Goal: Navigation & Orientation: Find specific page/section

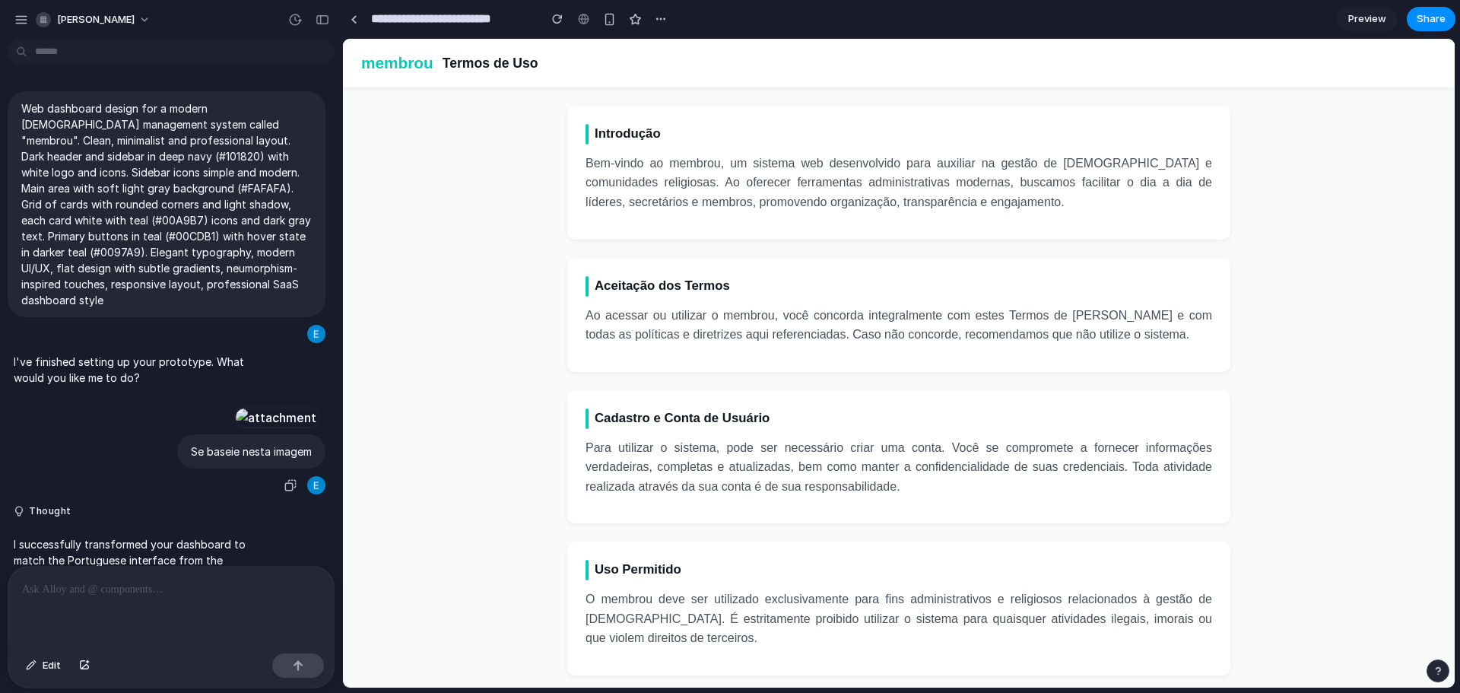
scroll to position [287, 0]
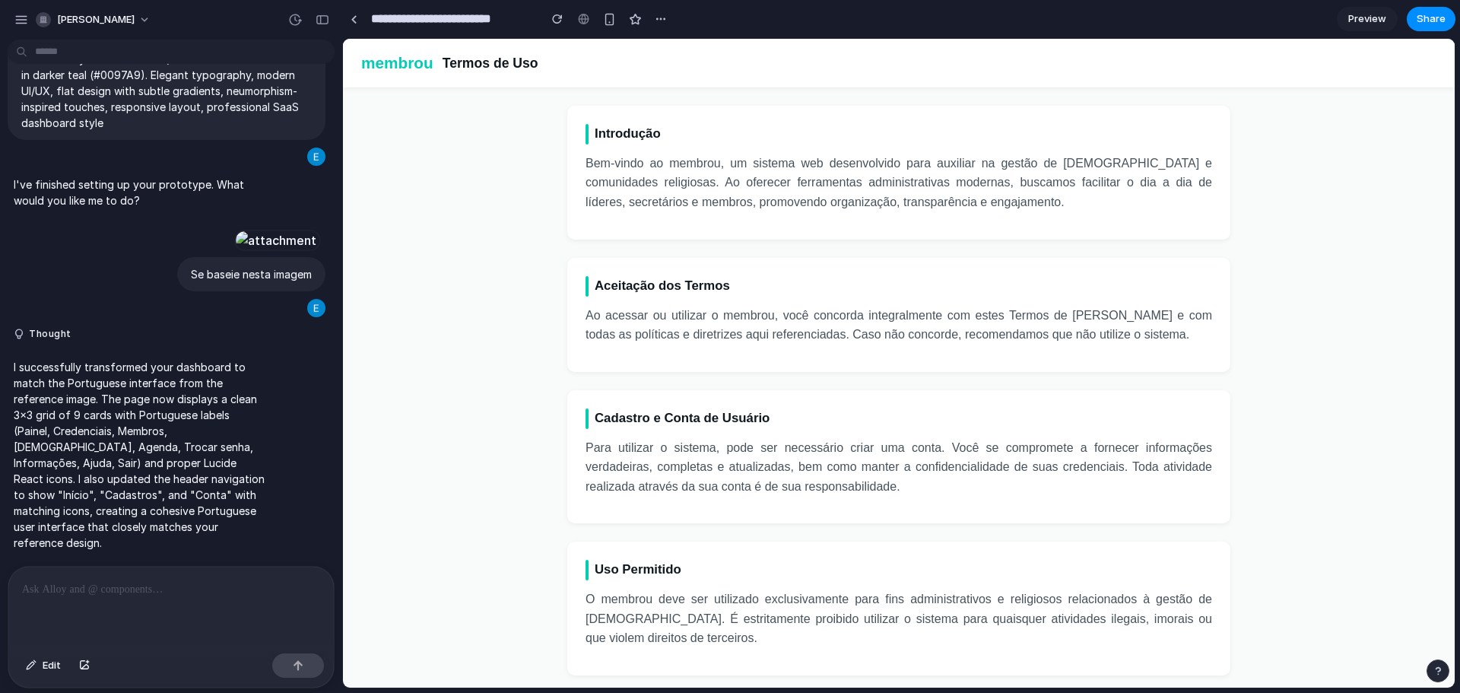
click at [1436, 673] on div "button" at bounding box center [1437, 670] width 11 height 11
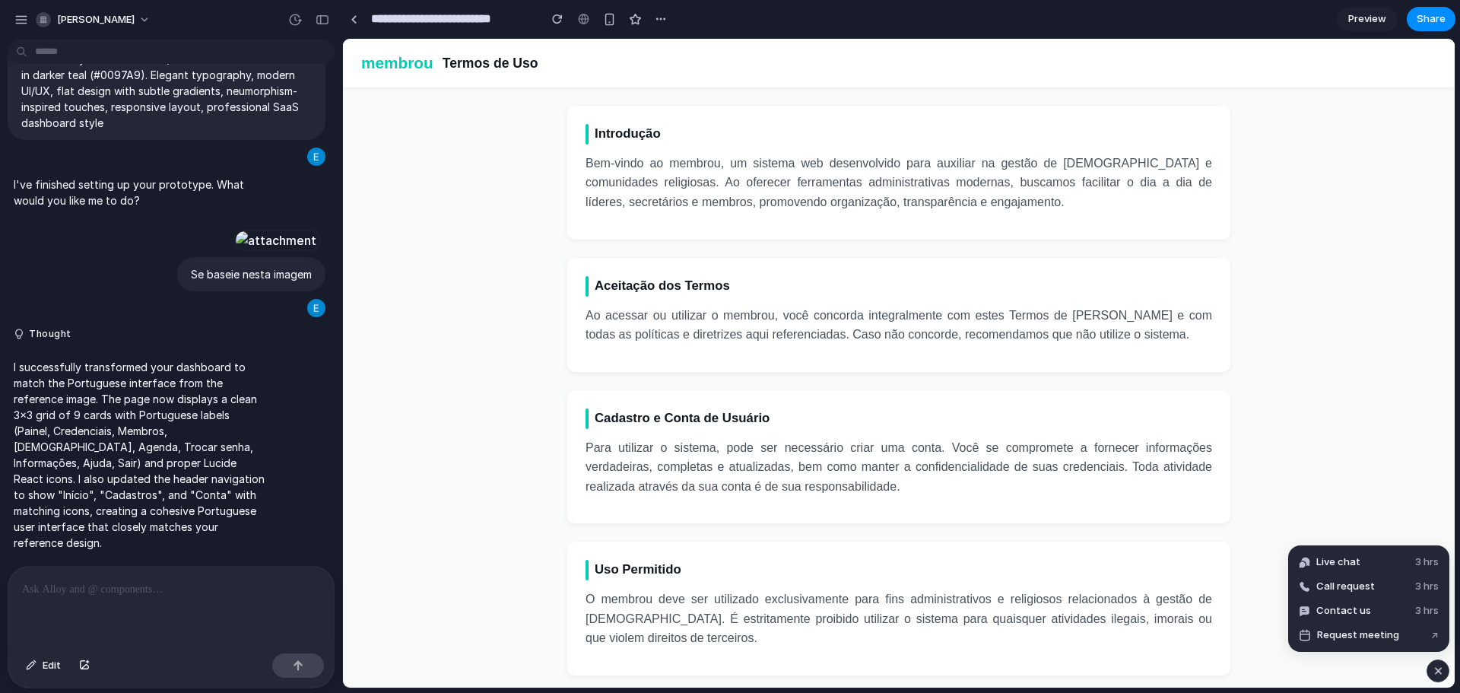
click at [1442, 672] on div "button" at bounding box center [1438, 670] width 13 height 18
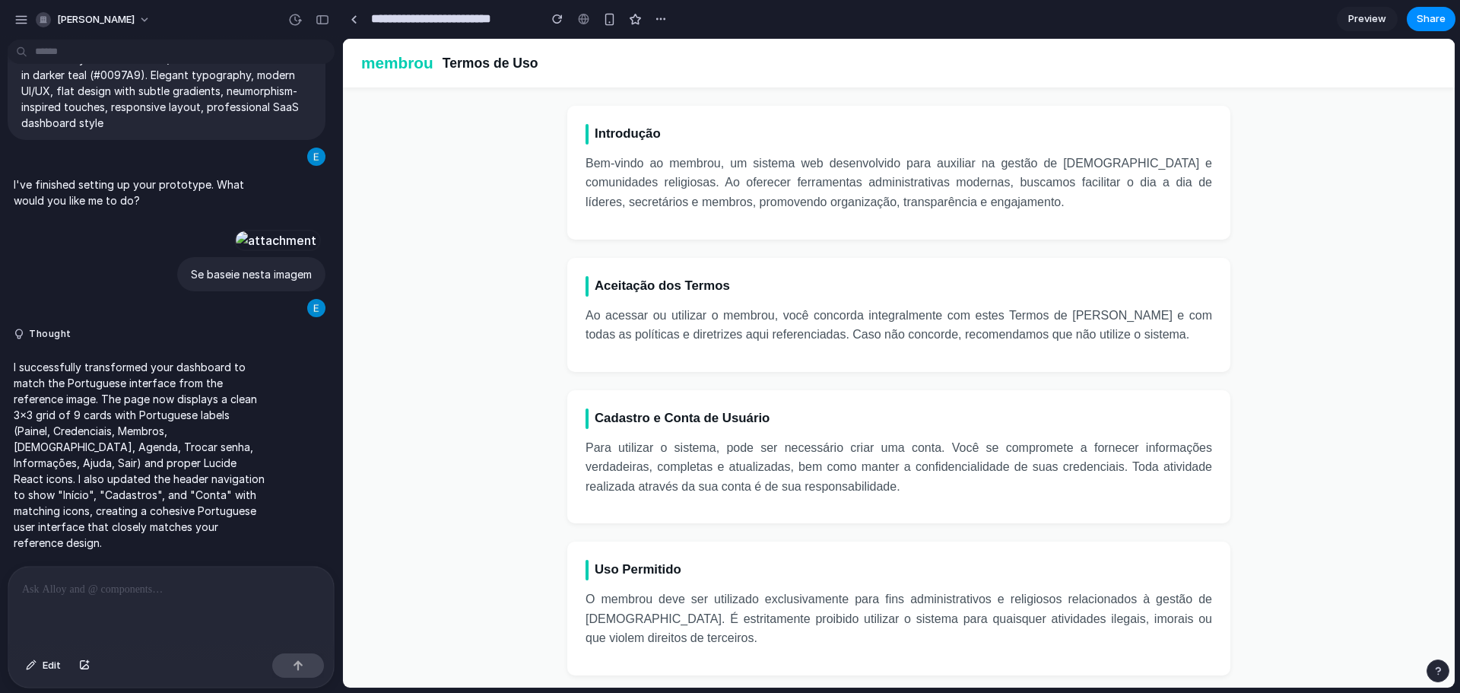
click at [1441, 671] on div "button" at bounding box center [1437, 670] width 11 height 11
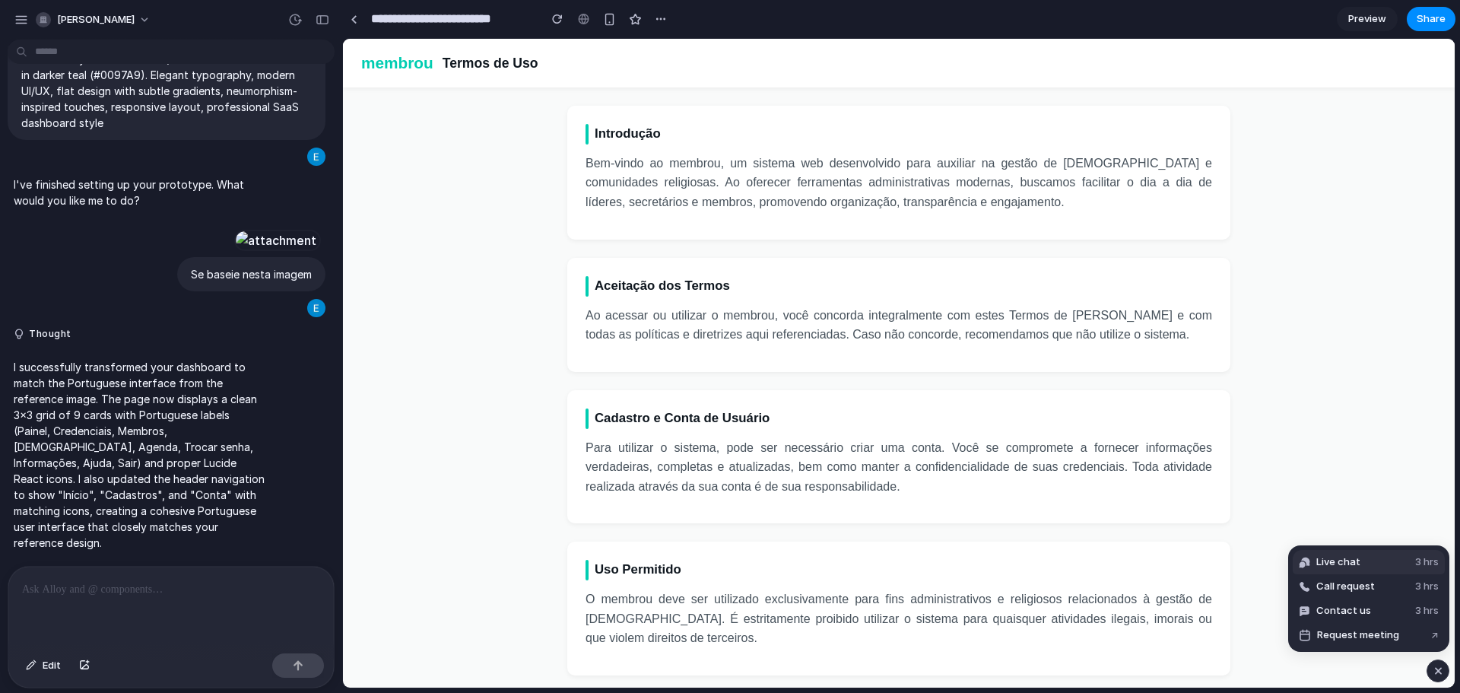
click at [1348, 572] on button "Live chat 3 hrs" at bounding box center [1368, 562] width 152 height 24
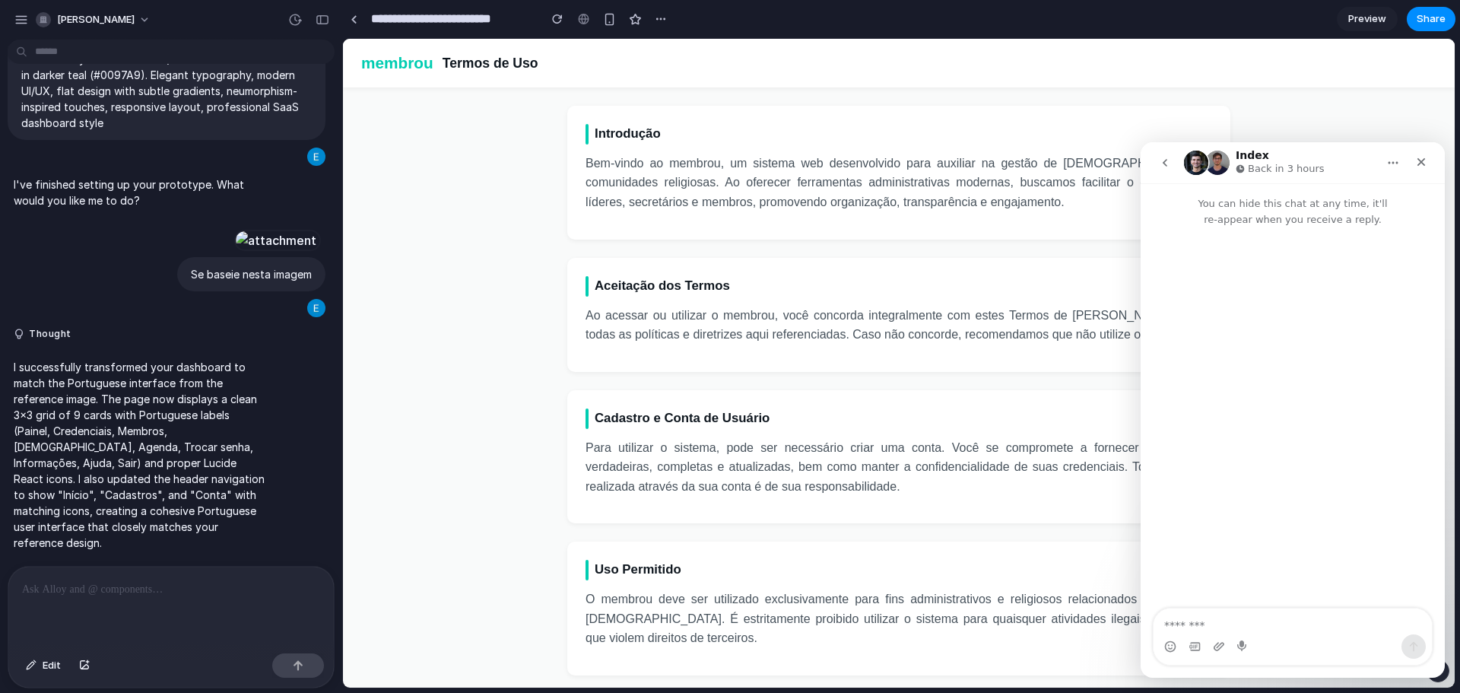
scroll to position [0, 0]
click at [1385, 677] on html "Index Back in 3 hours You can hide this chat at any time, it'll re-appear when …" at bounding box center [1292, 409] width 304 height 535
drag, startPoint x: 1407, startPoint y: 490, endPoint x: 1403, endPoint y: 475, distance: 14.9
click at [1407, 484] on div "Intercom messenger" at bounding box center [1292, 418] width 304 height 382
click at [1423, 160] on icon "Close" at bounding box center [1421, 162] width 8 height 8
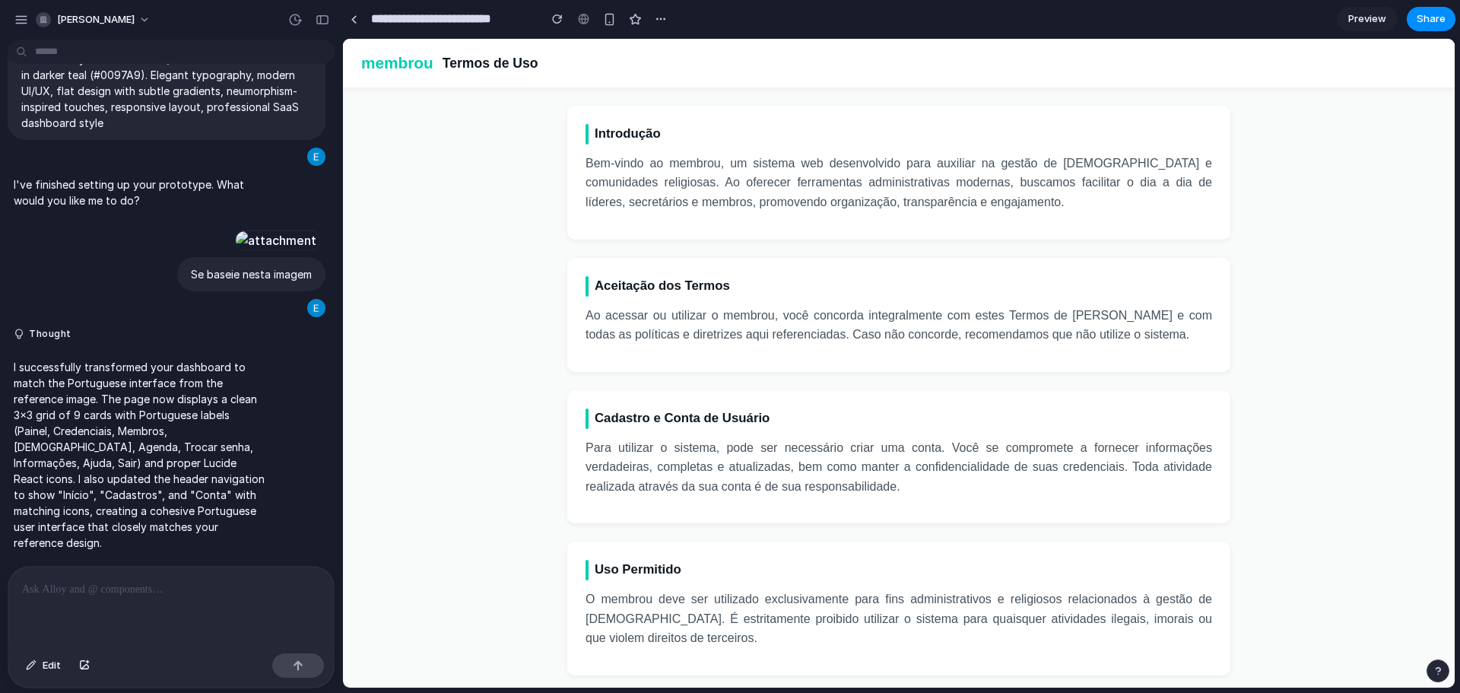
click at [1437, 671] on div "button" at bounding box center [1437, 670] width 11 height 11
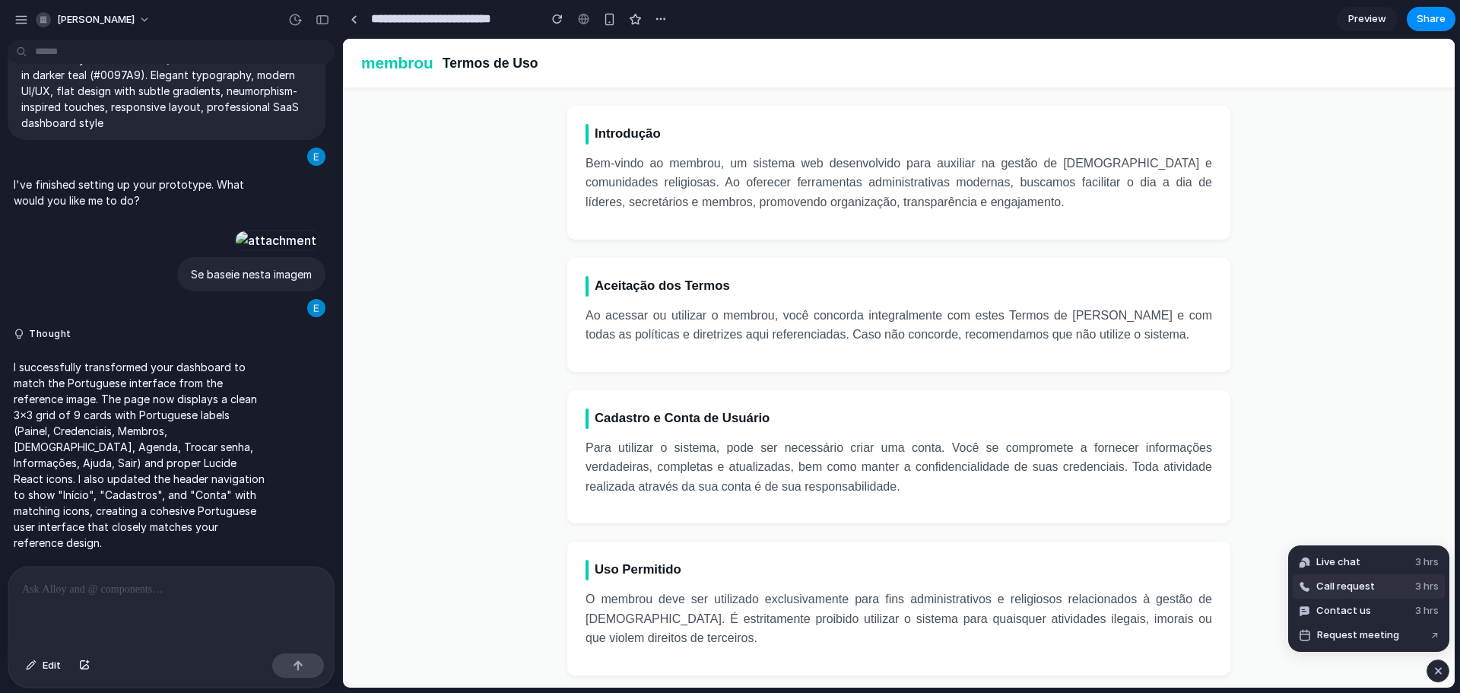
click at [1362, 580] on span "Call request" at bounding box center [1345, 586] width 59 height 15
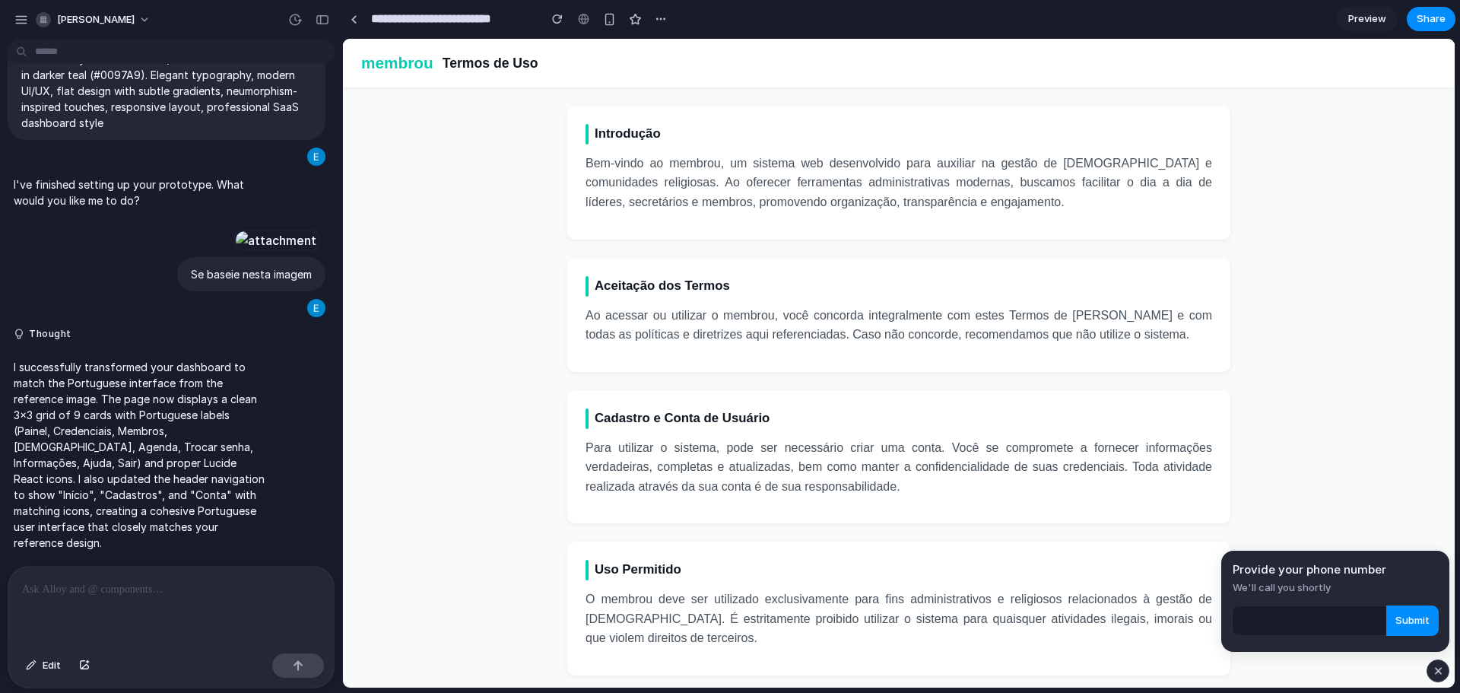
click at [1437, 669] on div "button" at bounding box center [1438, 670] width 13 height 18
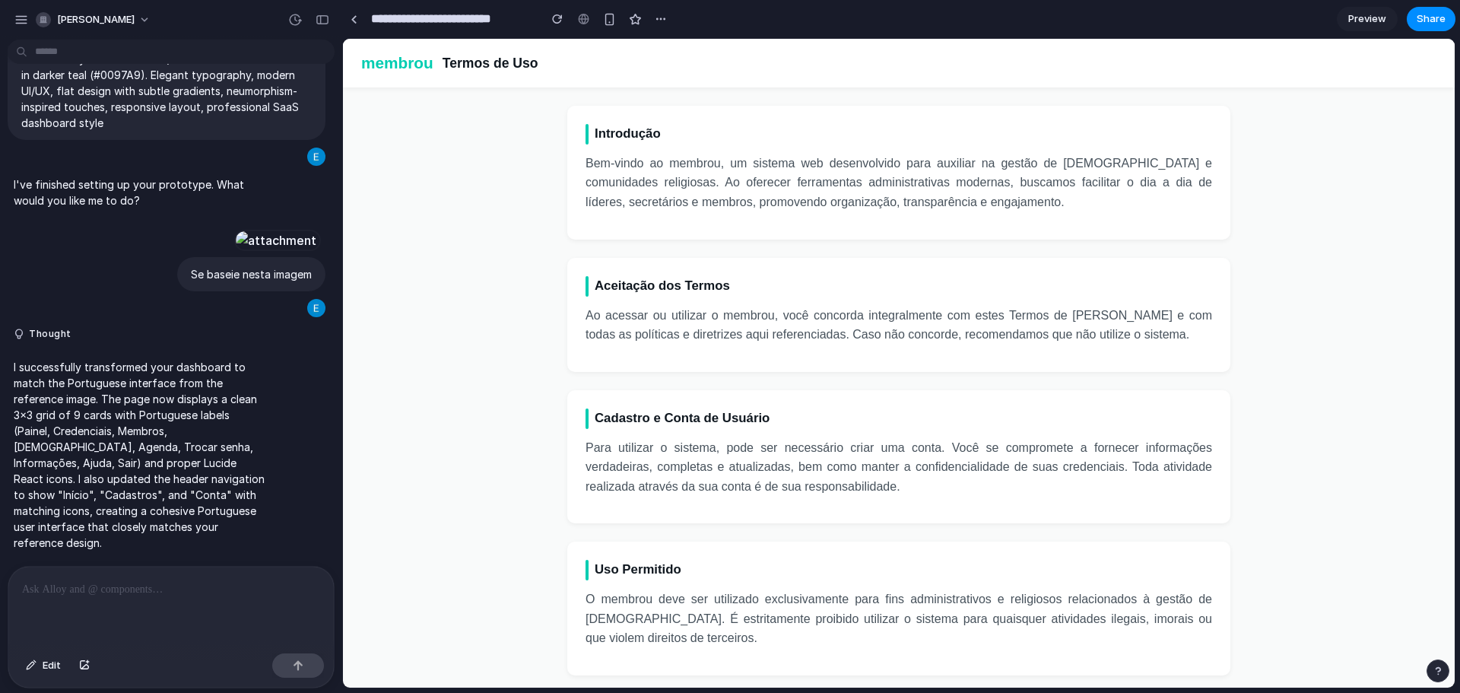
click at [1437, 674] on div "button" at bounding box center [1437, 670] width 11 height 11
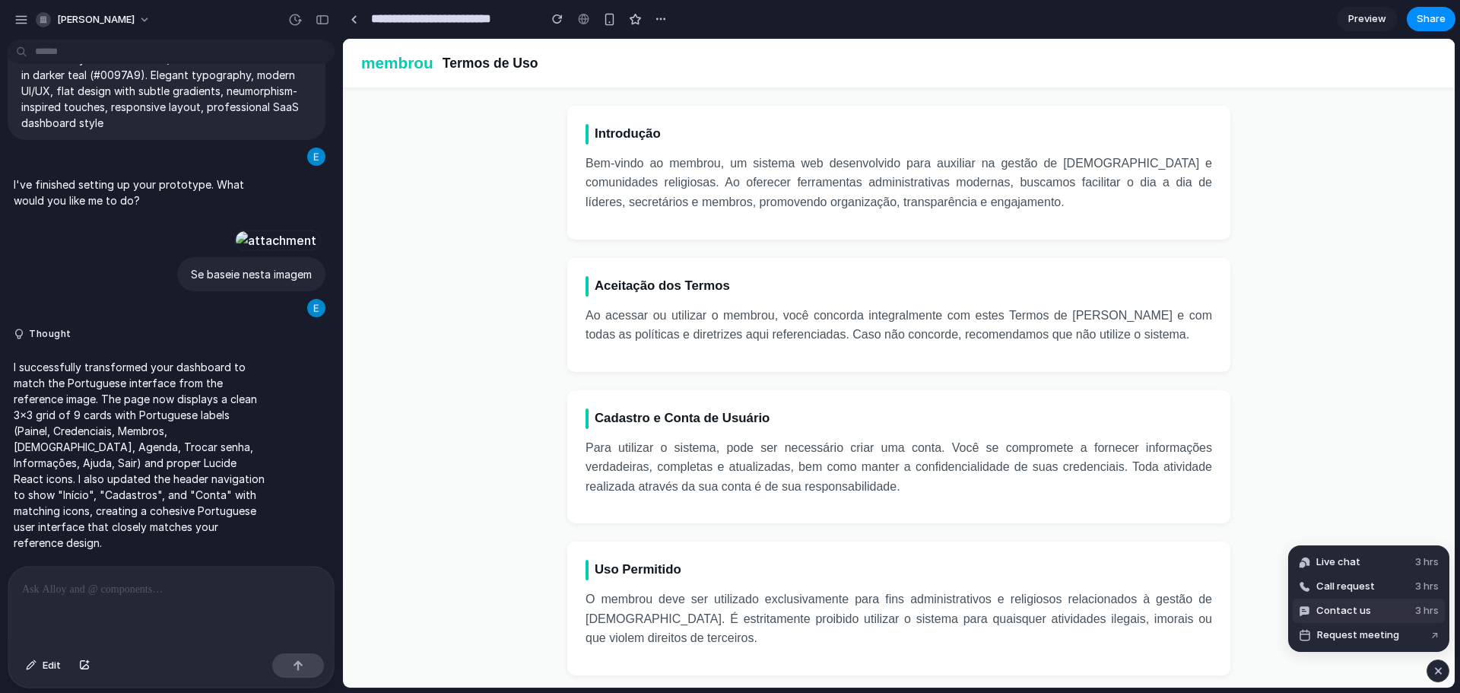
click at [1409, 607] on button "Contact us 3 hrs" at bounding box center [1368, 610] width 152 height 24
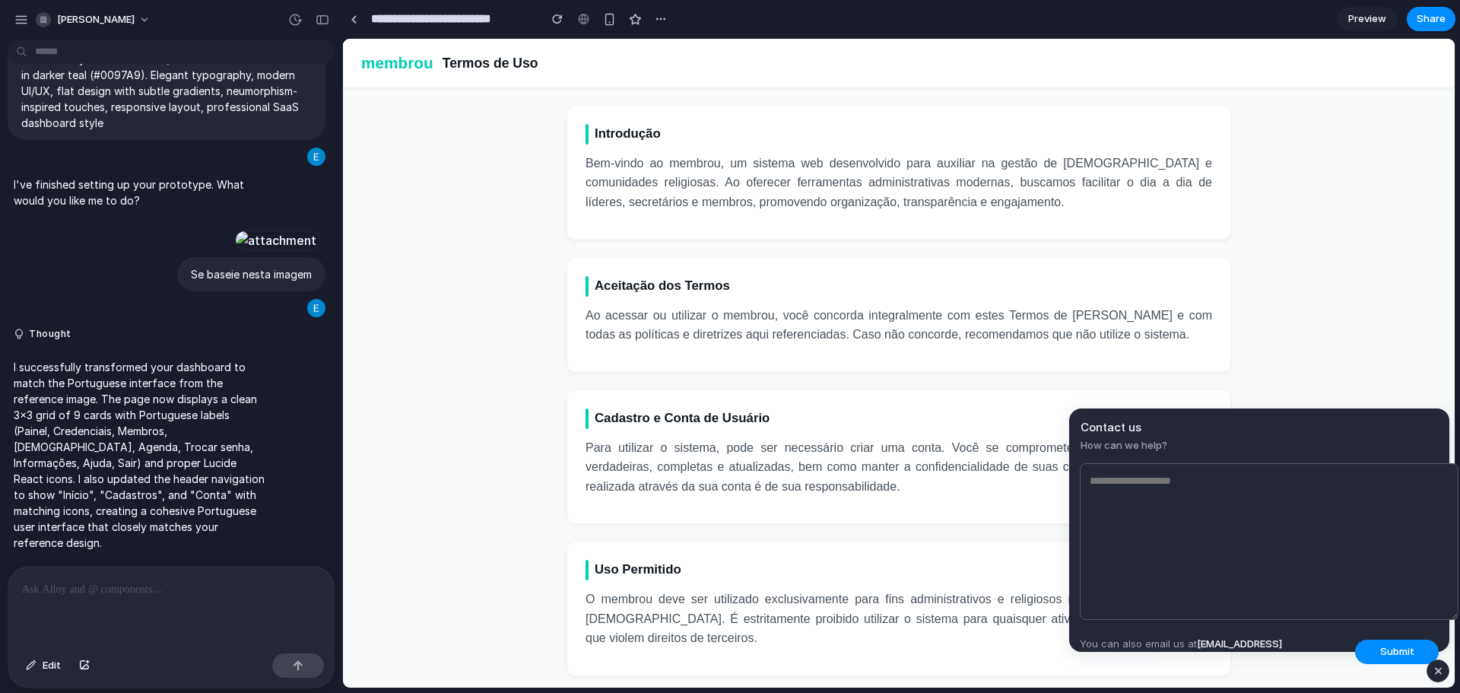
click at [1442, 669] on div "button" at bounding box center [1438, 670] width 13 height 18
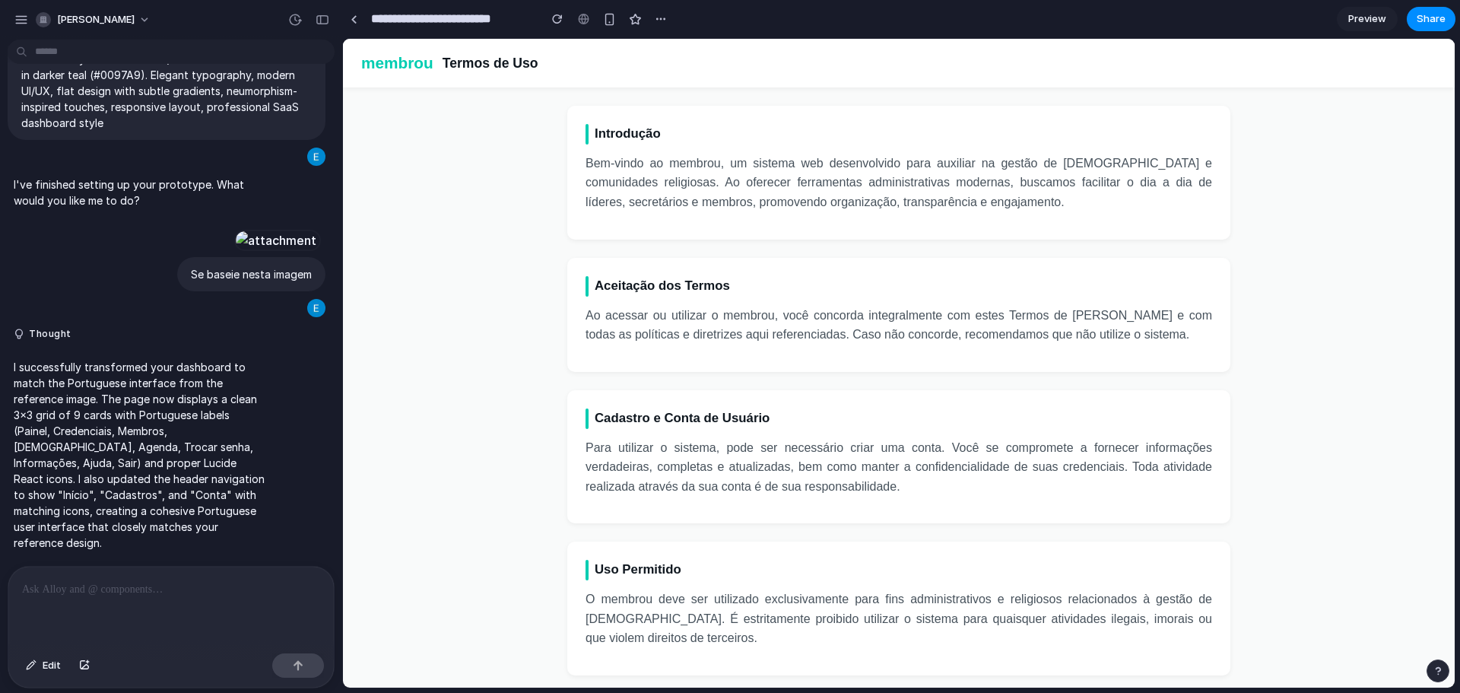
click at [1438, 674] on div "button" at bounding box center [1437, 670] width 11 height 11
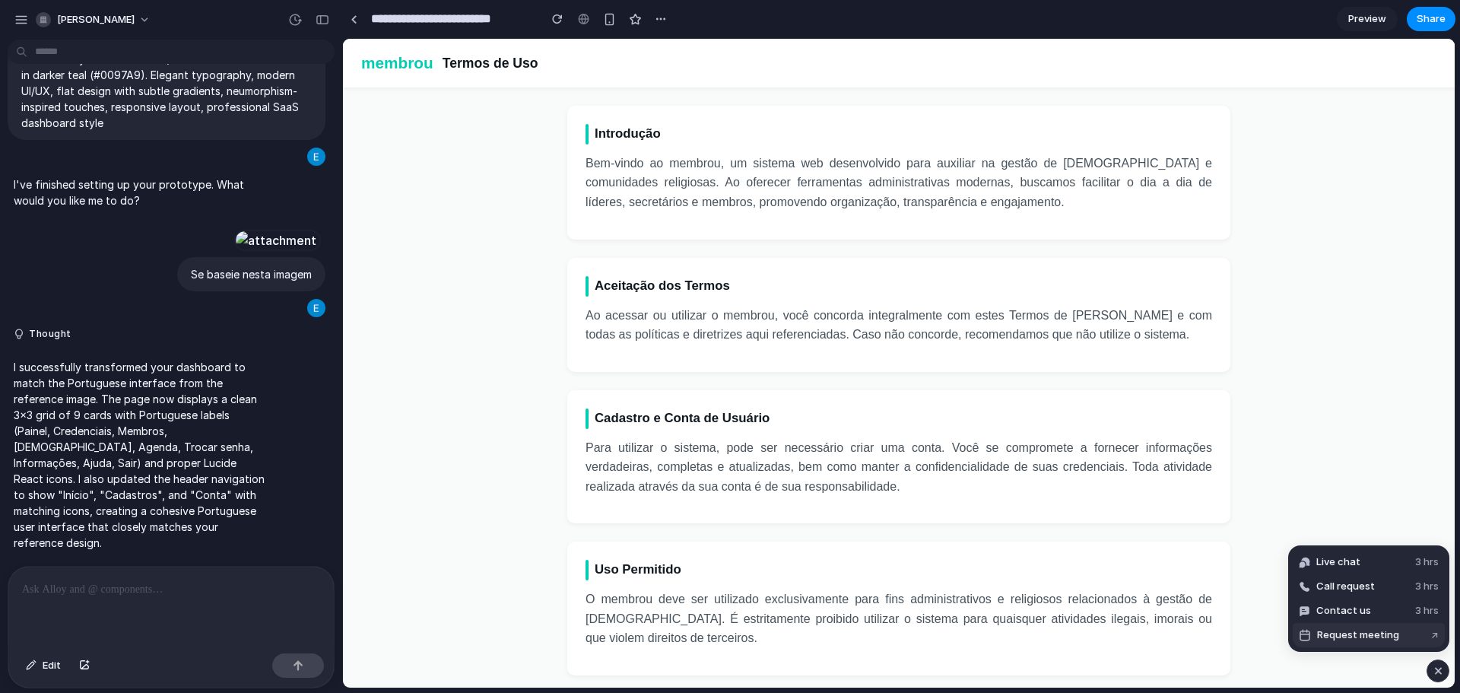
click at [1400, 631] on button "Request meeting ↗" at bounding box center [1368, 635] width 152 height 24
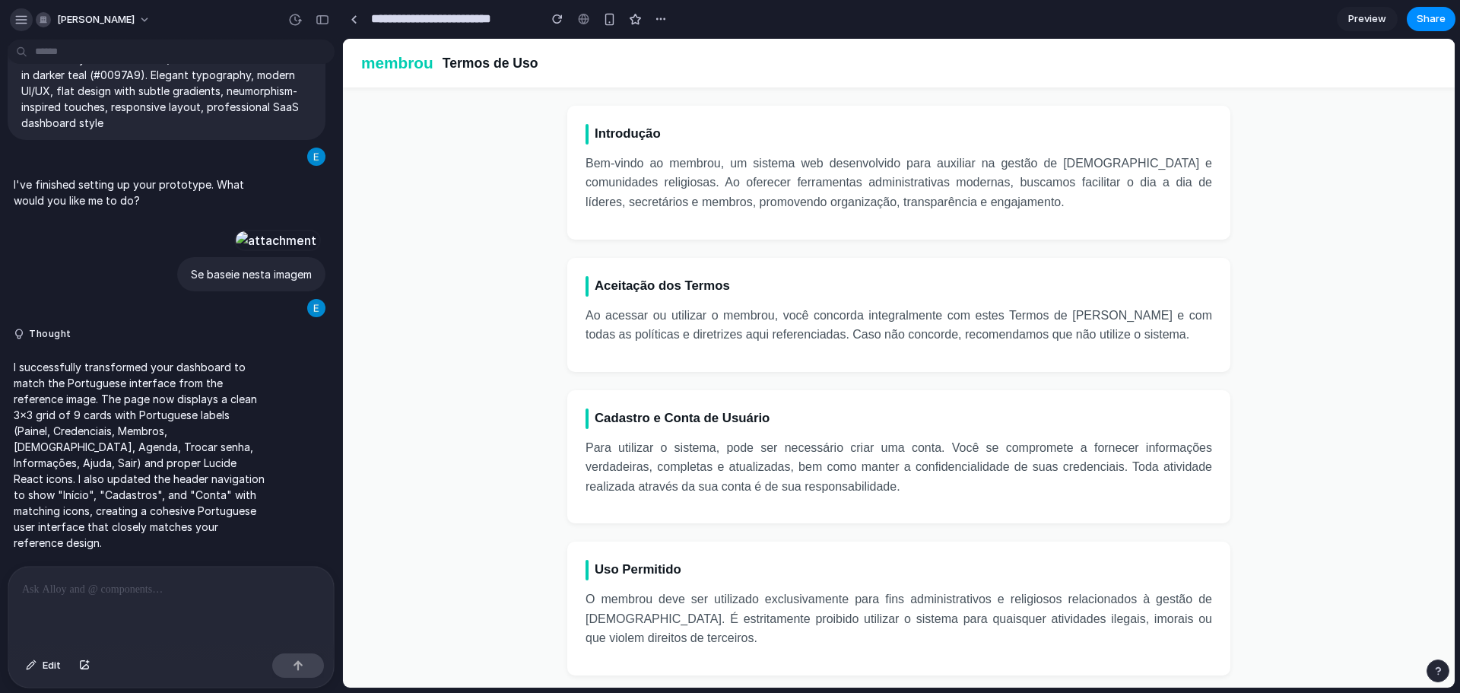
click at [20, 18] on div "button" at bounding box center [21, 20] width 14 height 14
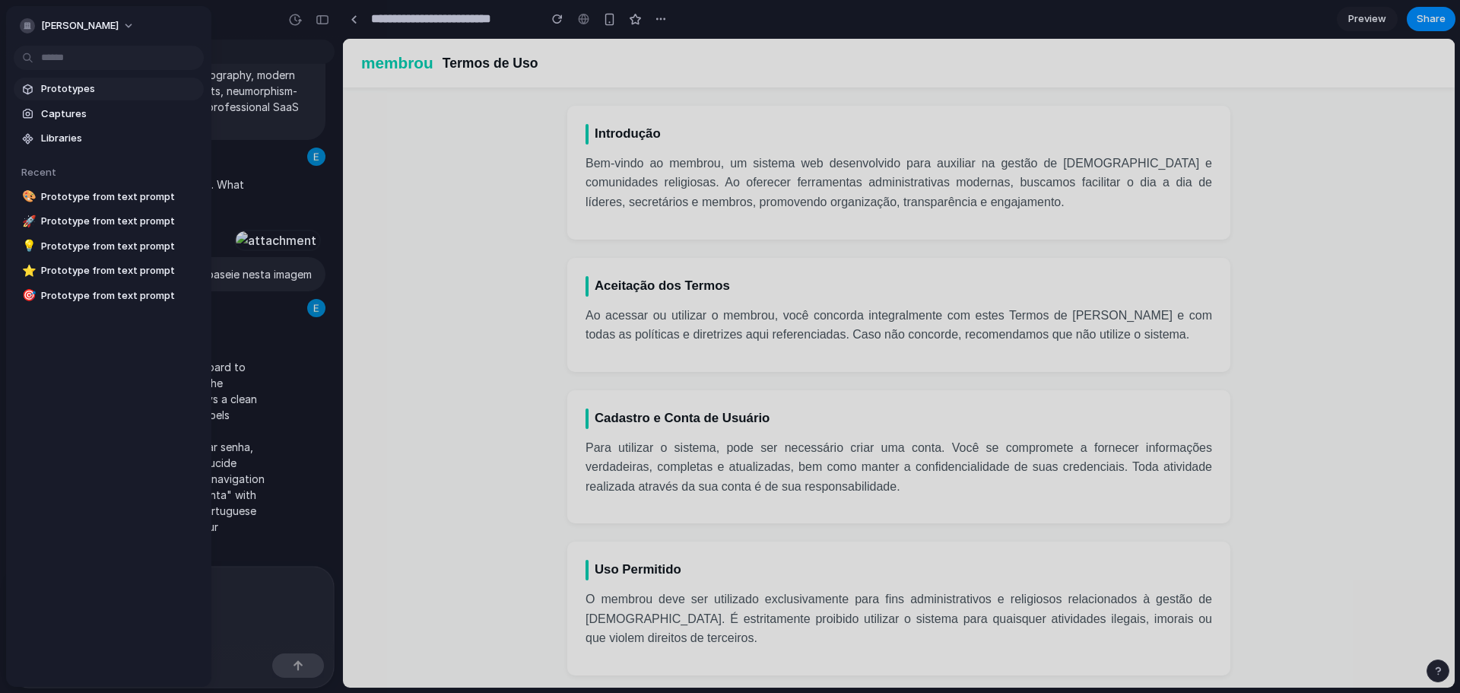
click at [113, 90] on span "Prototypes" at bounding box center [119, 88] width 157 height 15
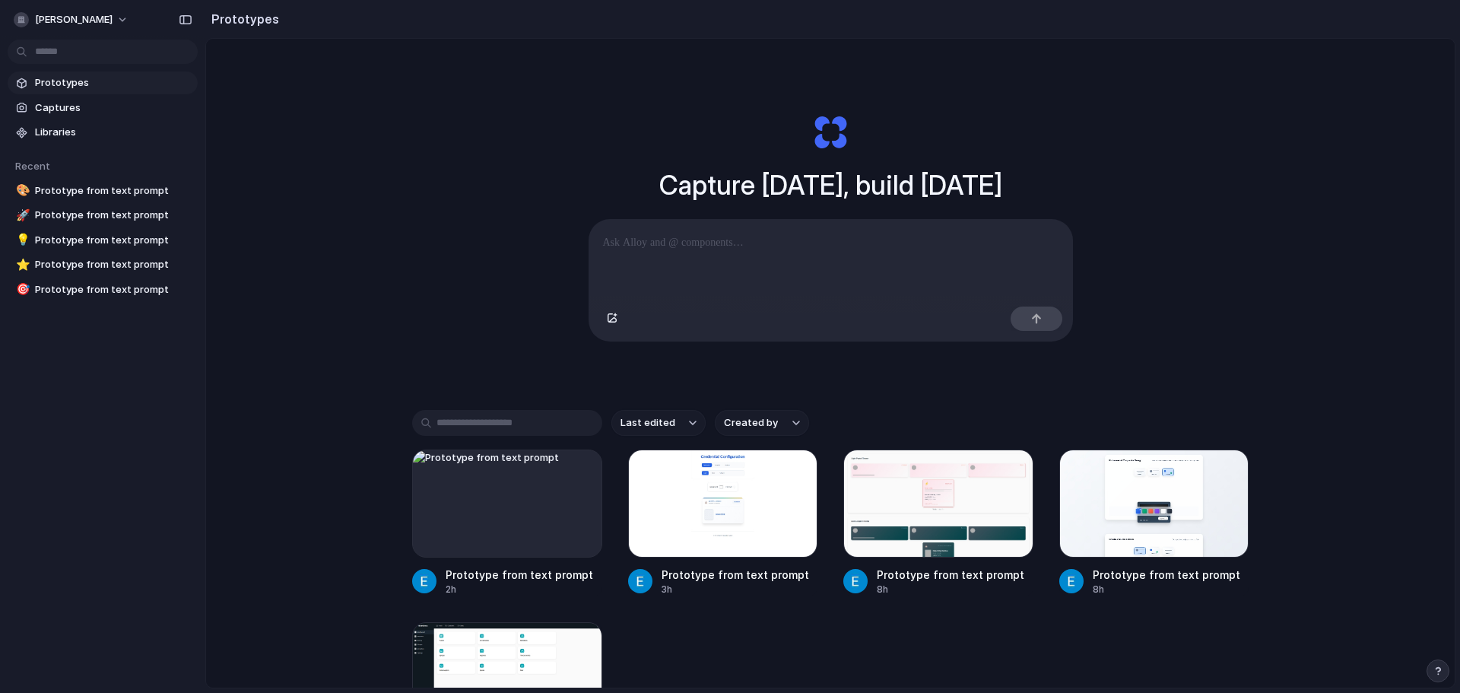
click at [738, 233] on p at bounding box center [830, 242] width 455 height 18
click at [783, 265] on div at bounding box center [830, 260] width 483 height 81
click at [826, 274] on div at bounding box center [830, 260] width 483 height 81
click at [830, 262] on div at bounding box center [830, 260] width 483 height 81
click at [1042, 329] on div at bounding box center [1036, 318] width 52 height 24
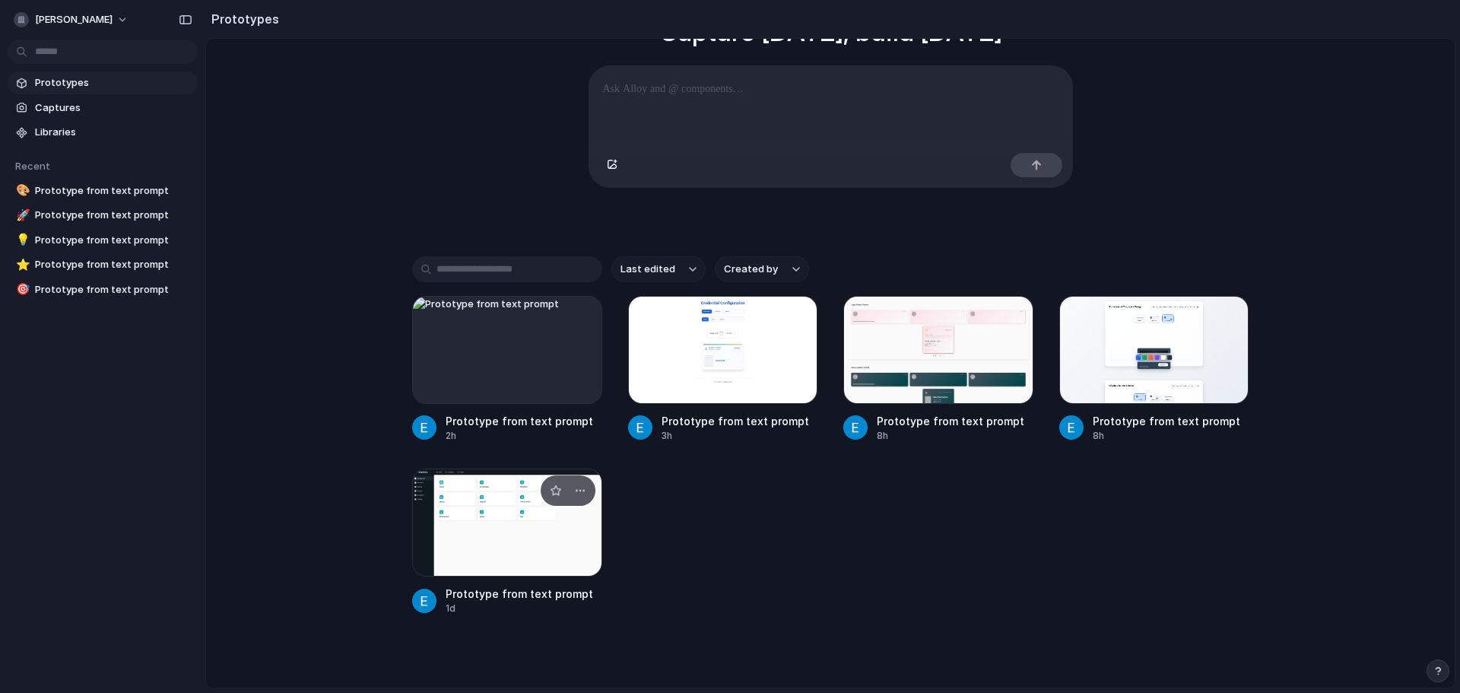
scroll to position [182, 0]
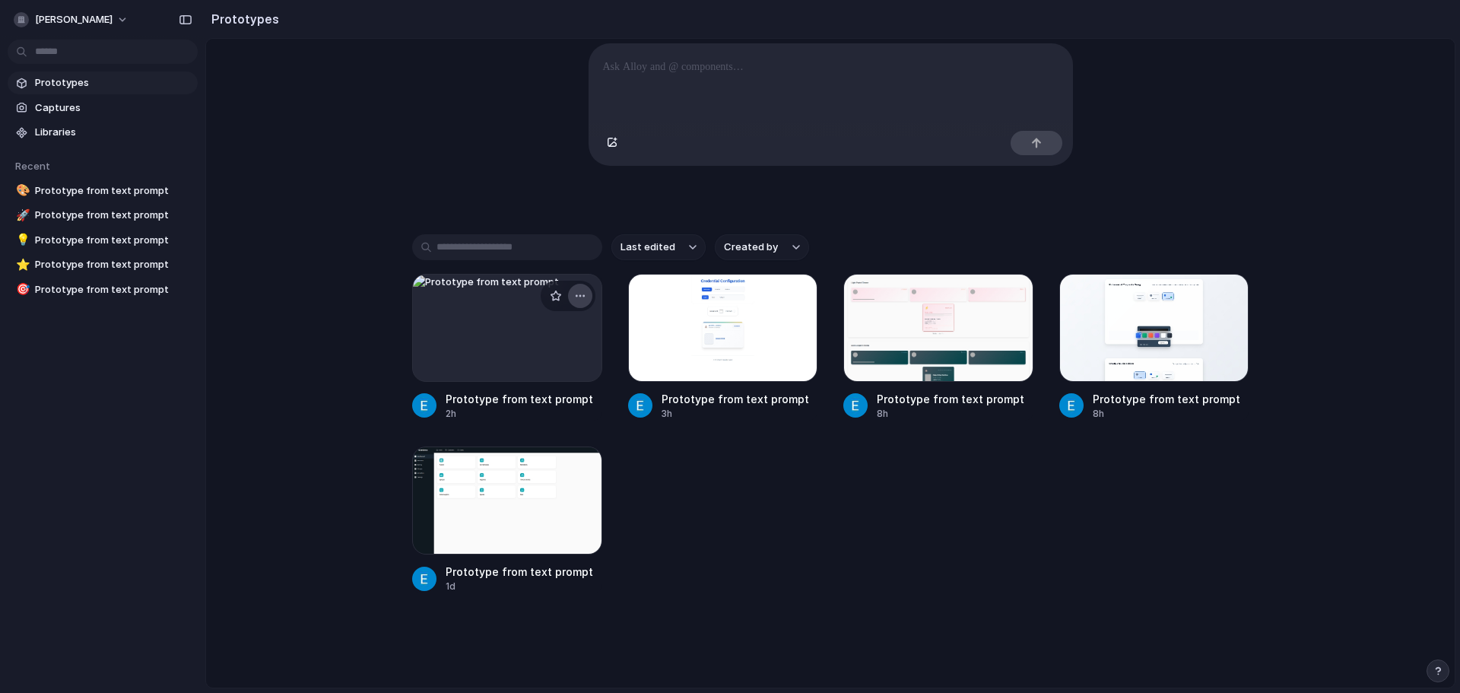
click at [584, 291] on button "button" at bounding box center [580, 296] width 24 height 24
click at [540, 379] on li "Delete" at bounding box center [534, 378] width 108 height 24
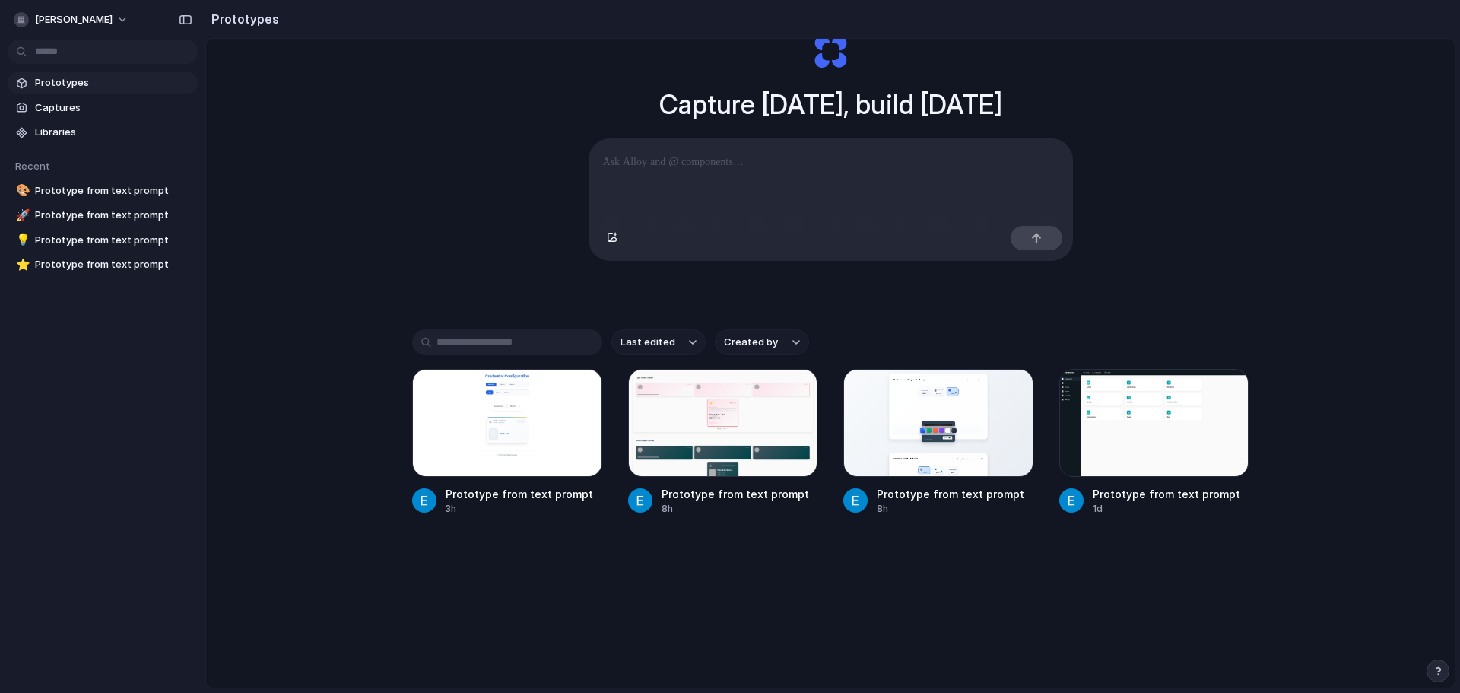
scroll to position [81, 0]
click at [734, 166] on p at bounding box center [830, 162] width 455 height 18
click at [67, 79] on span "Prototypes" at bounding box center [113, 82] width 157 height 15
click at [56, 131] on span "Libraries" at bounding box center [113, 132] width 157 height 15
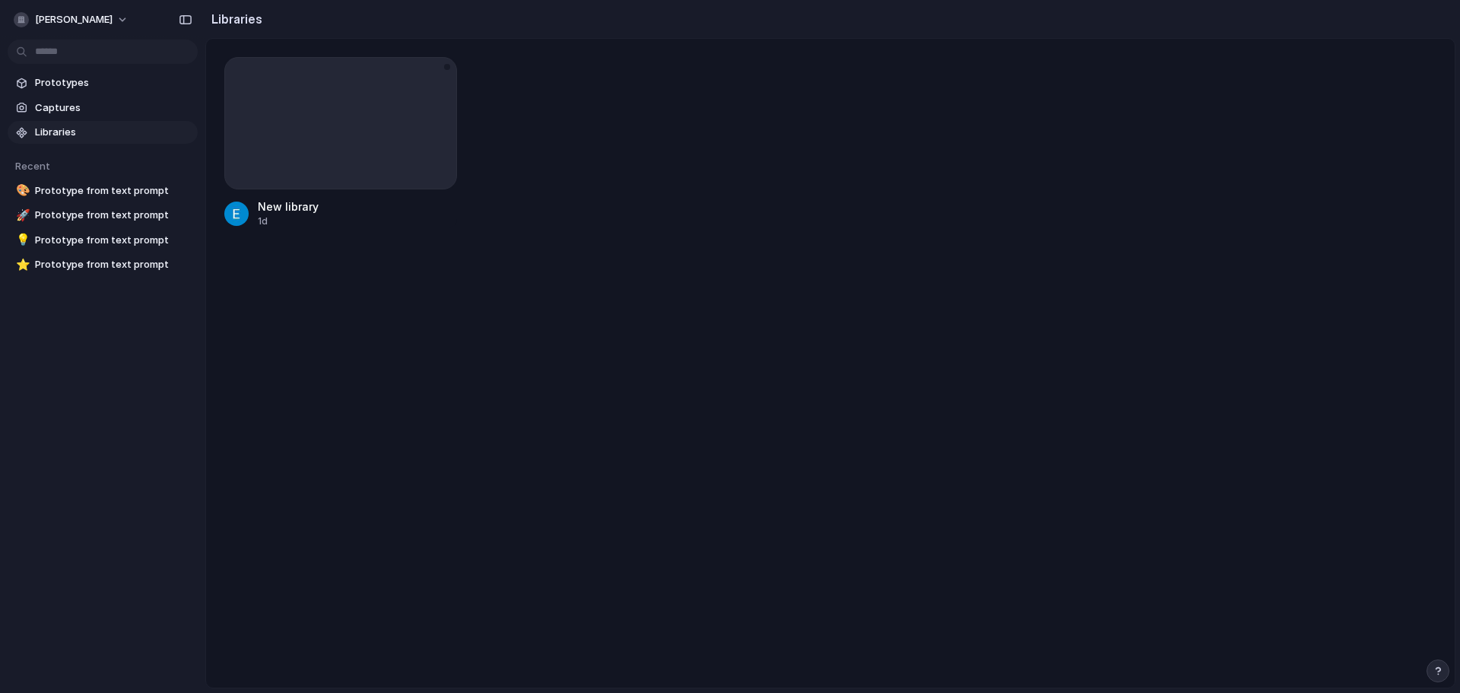
click at [287, 208] on div "New library" at bounding box center [288, 206] width 61 height 16
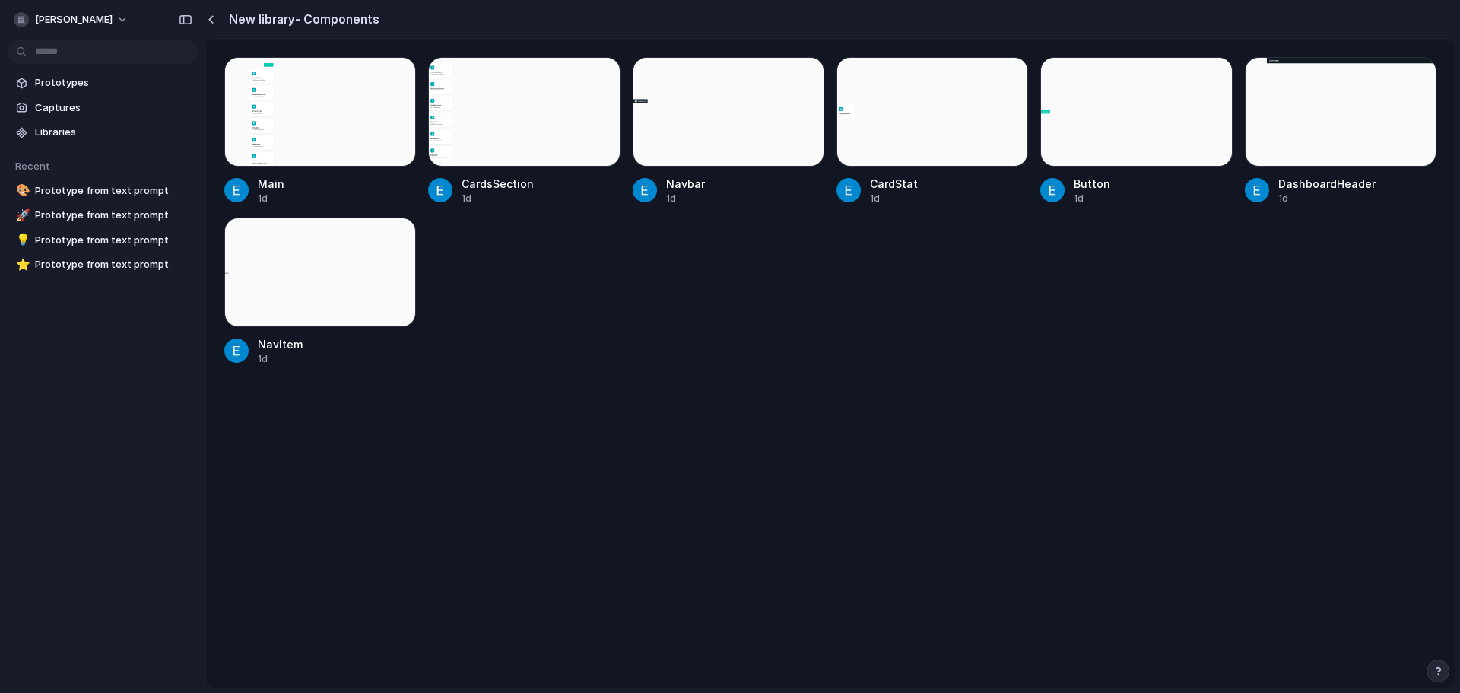
click at [699, 298] on div "Main 1d CardsSection 1d Navbar 1d CardStat 1d Button 1d DashboardHeader 1d NavI…" at bounding box center [830, 211] width 1212 height 309
click at [763, 108] on div at bounding box center [729, 111] width 192 height 109
click at [300, 97] on div at bounding box center [320, 111] width 192 height 109
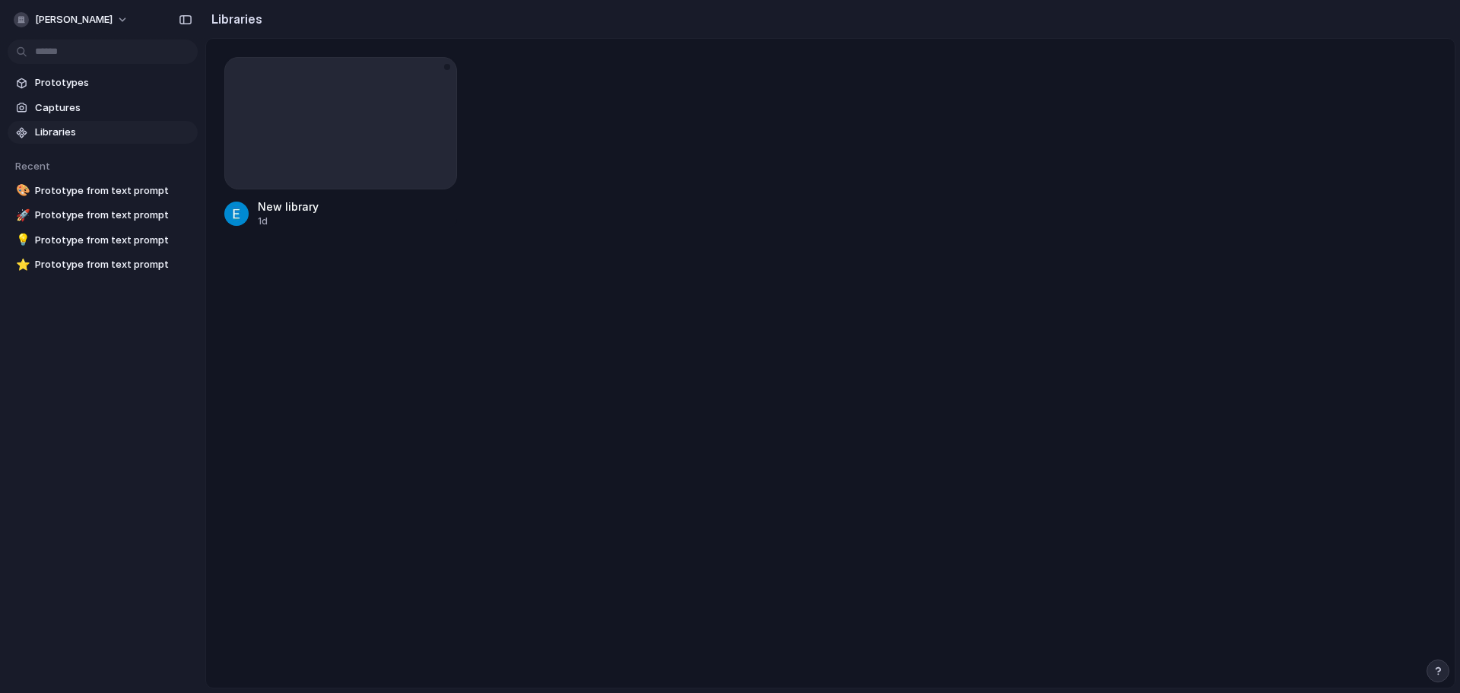
click at [449, 67] on div at bounding box center [447, 67] width 6 height 6
click at [58, 110] on span "Captures" at bounding box center [113, 107] width 157 height 15
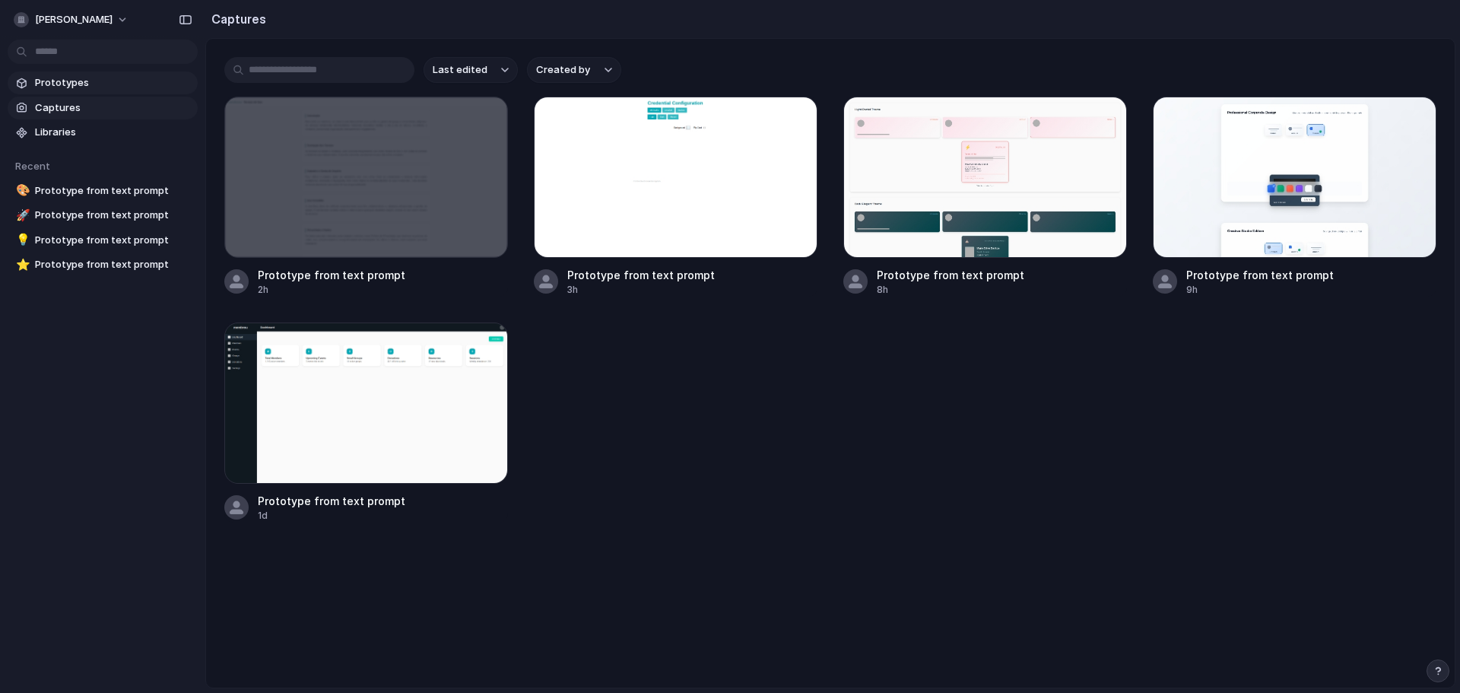
click at [68, 84] on span "Prototypes" at bounding box center [113, 82] width 157 height 15
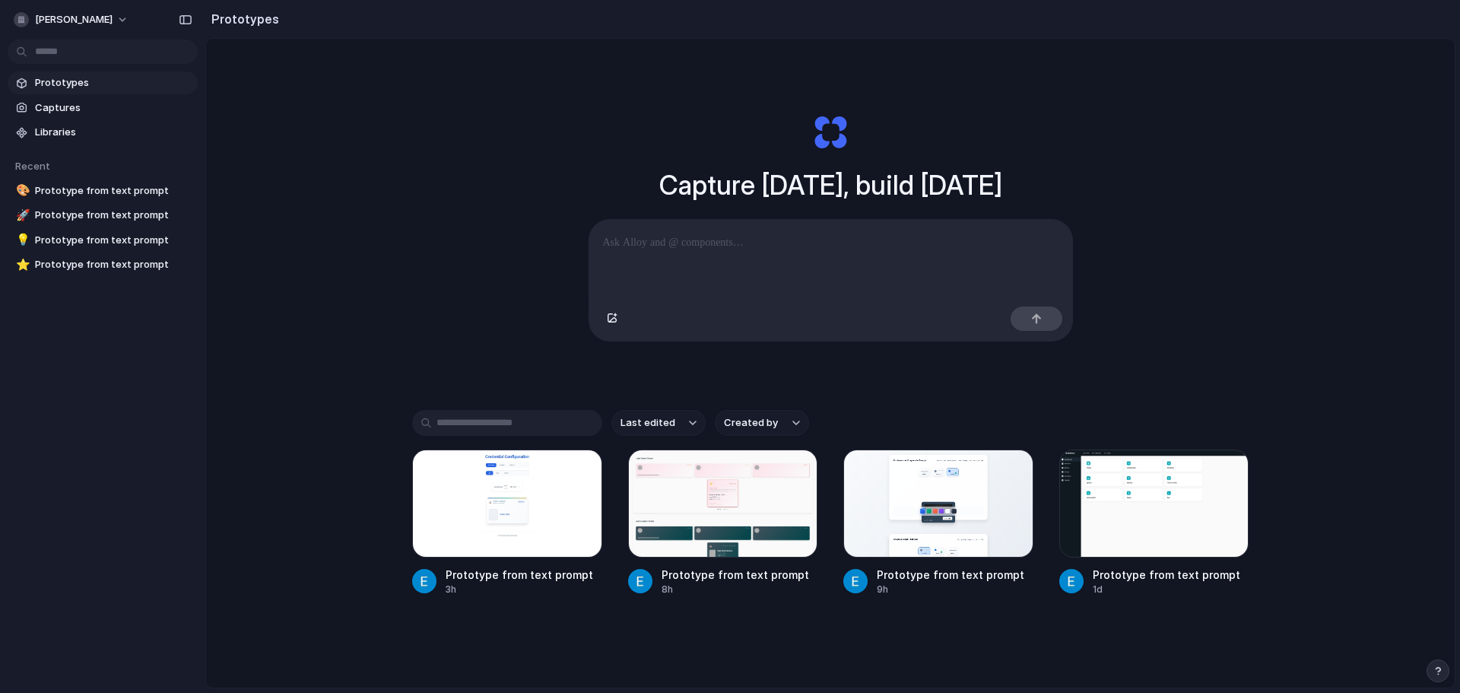
click at [653, 251] on p at bounding box center [830, 242] width 455 height 18
